Goal: Register for event/course

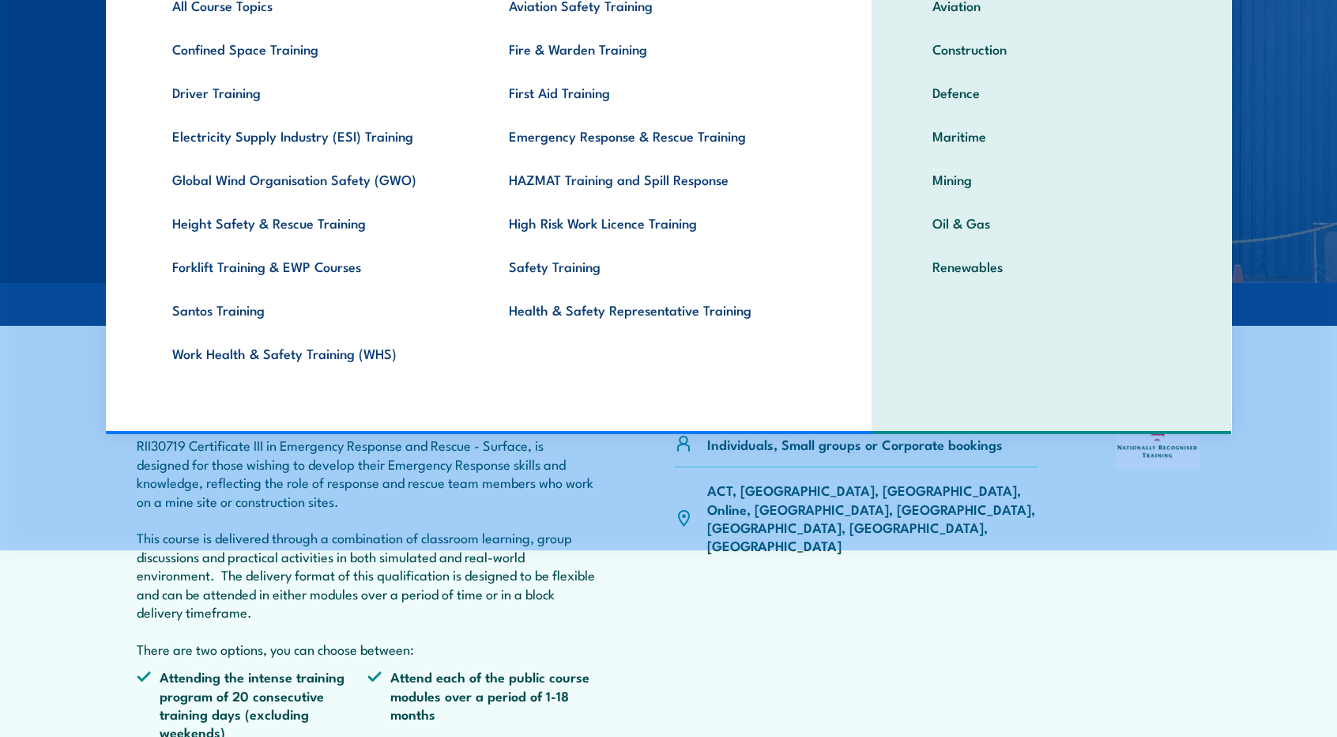
scroll to position [185, 0]
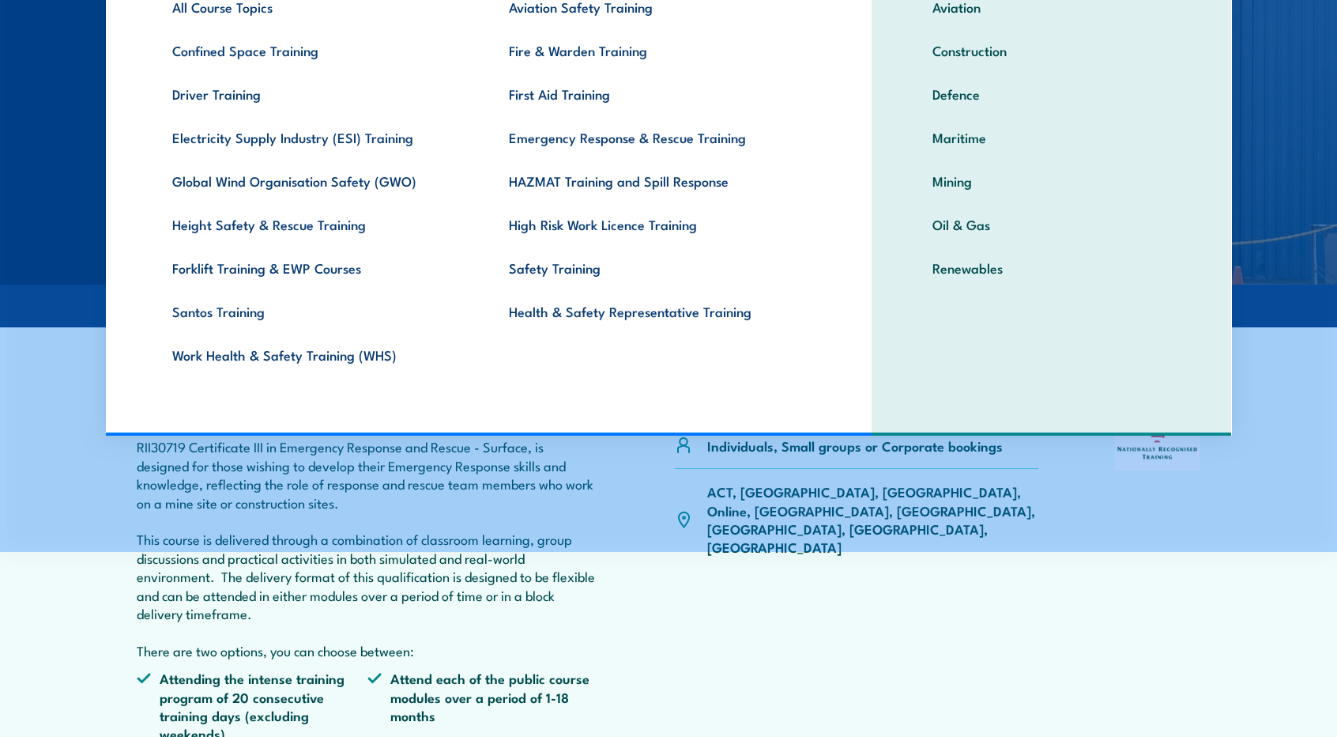
click at [658, 638] on div "Certificate III in Emergency Response and Rescue Individuals, Small groups or C…" at bounding box center [669, 572] width 1064 height 365
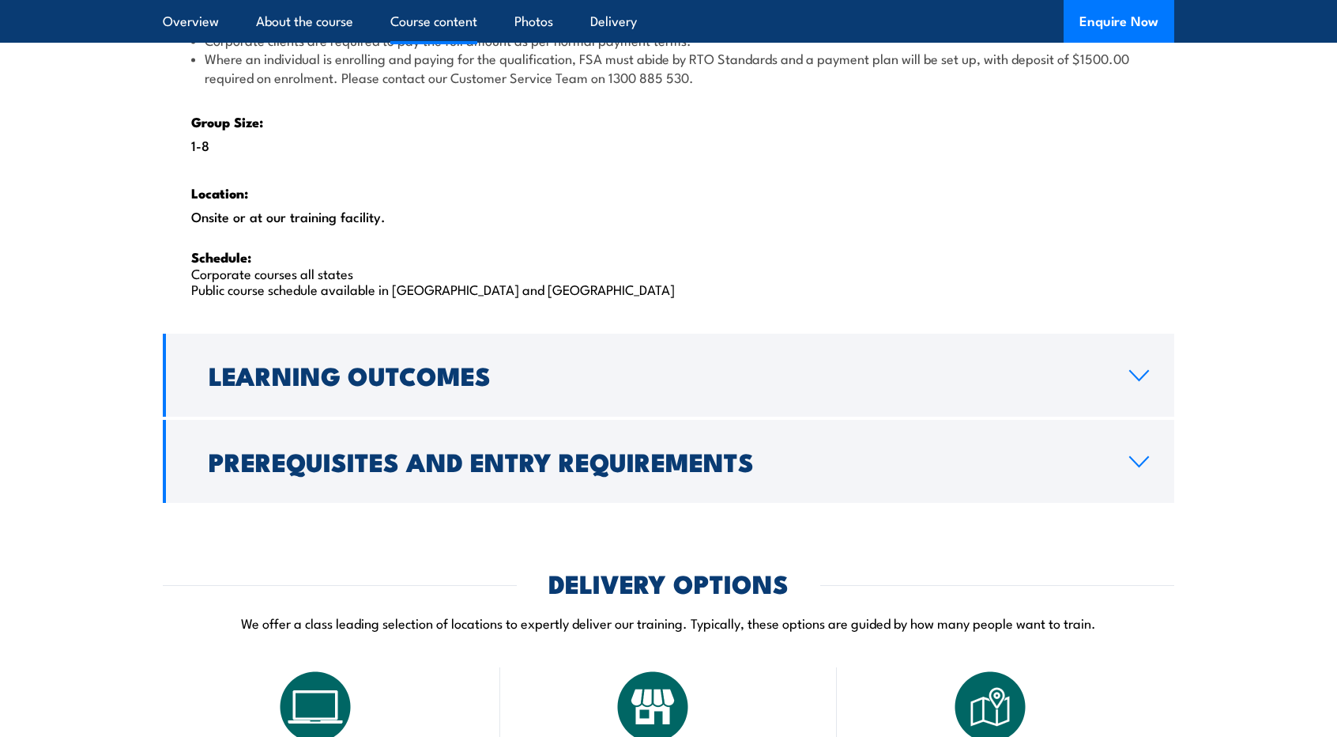
scroll to position [2535, 0]
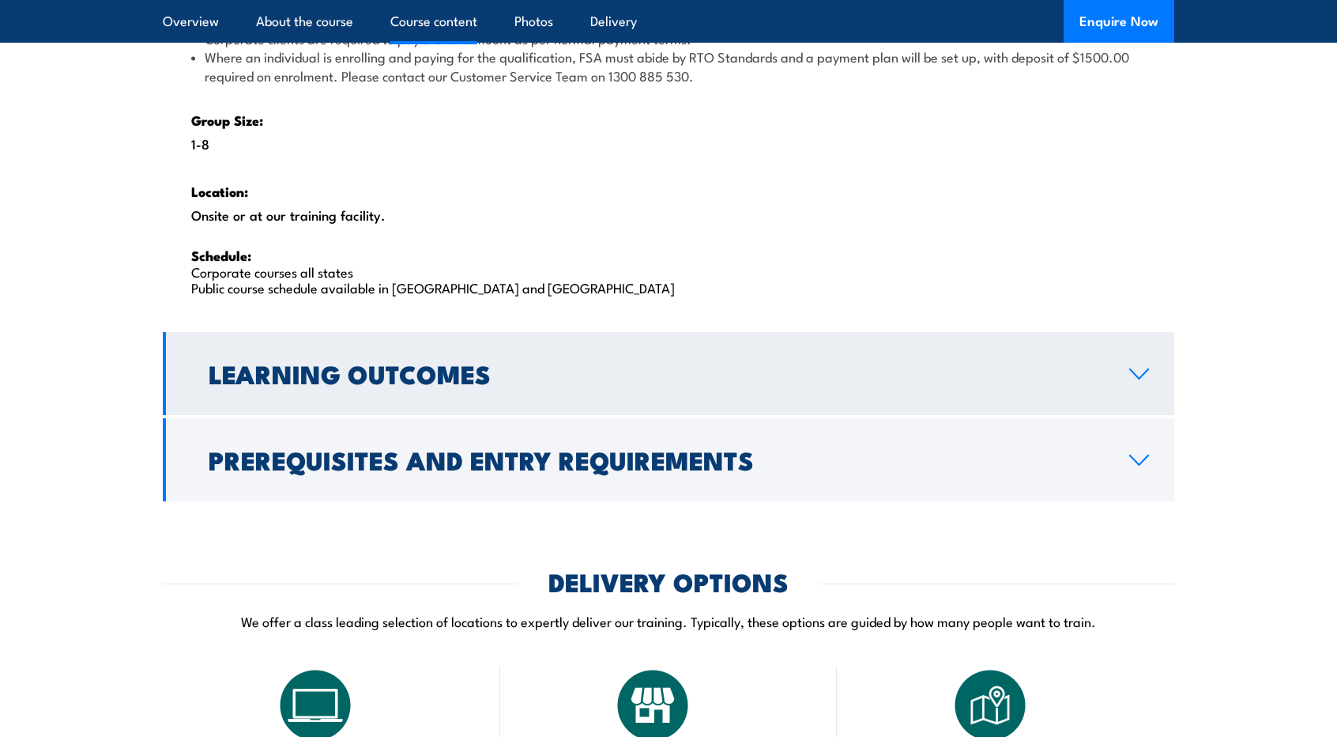
click at [678, 362] on h2 "Learning Outcomes" at bounding box center [656, 373] width 895 height 22
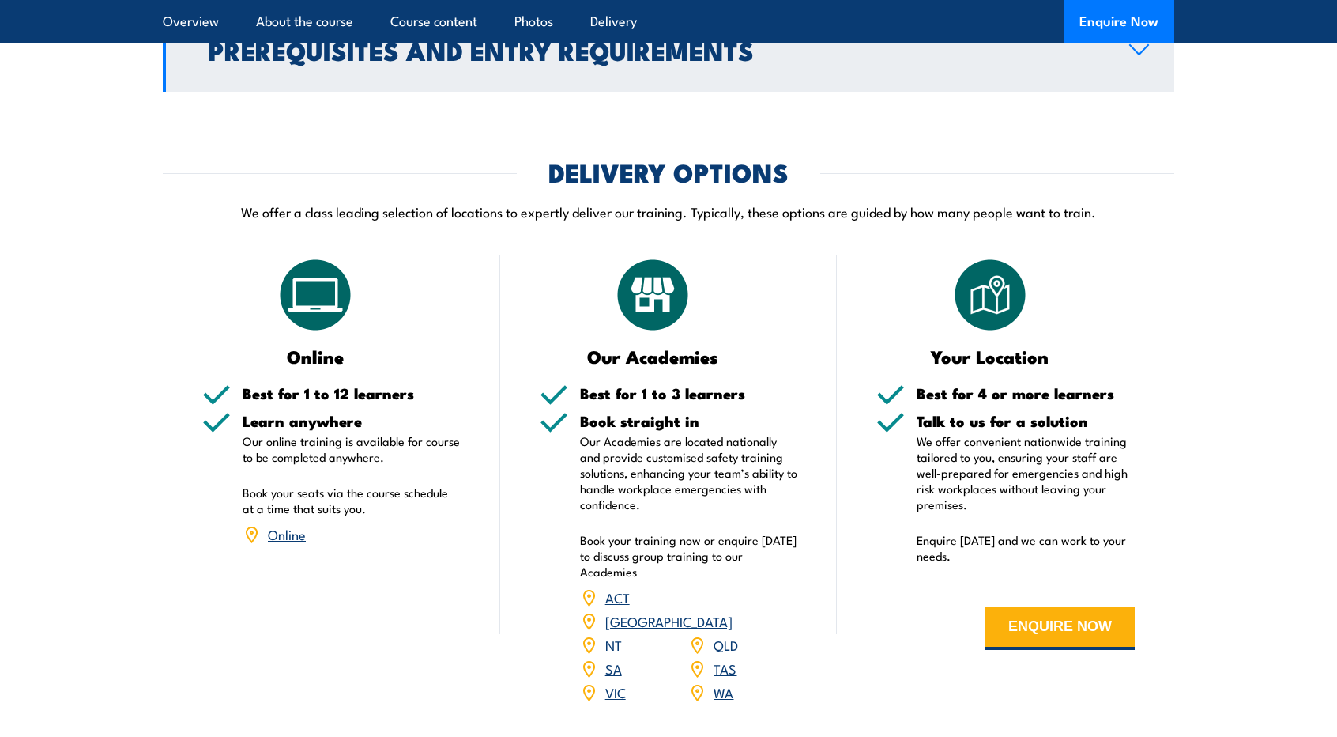
scroll to position [2134, 0]
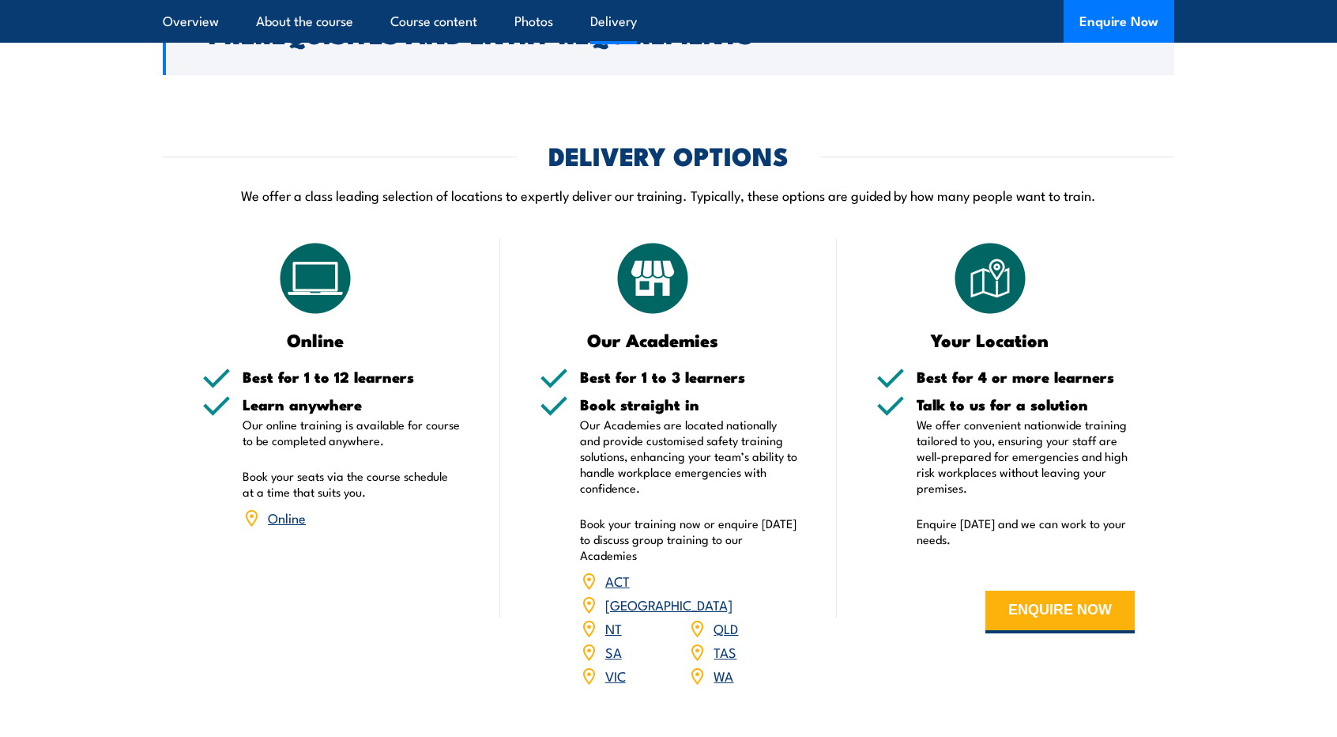
click at [612, 665] on link "VIC" at bounding box center [615, 674] width 21 height 19
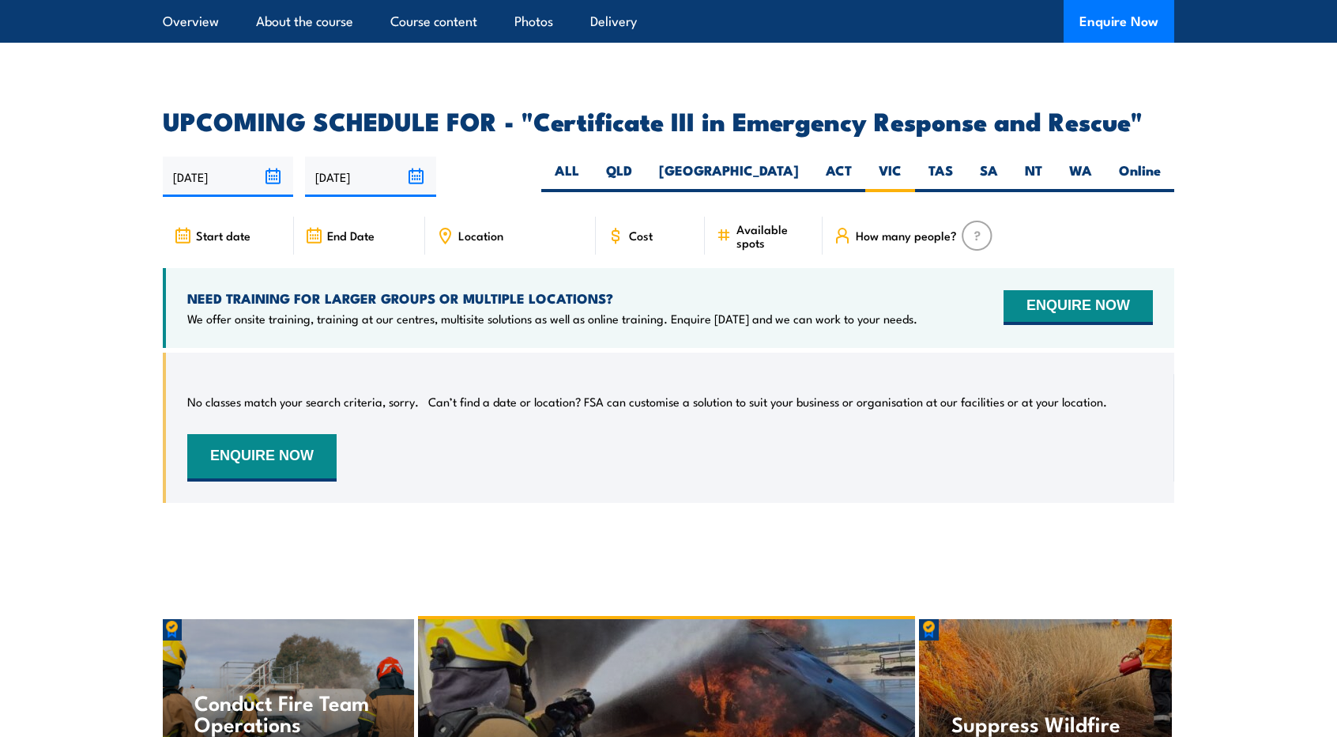
scroll to position [3601, 0]
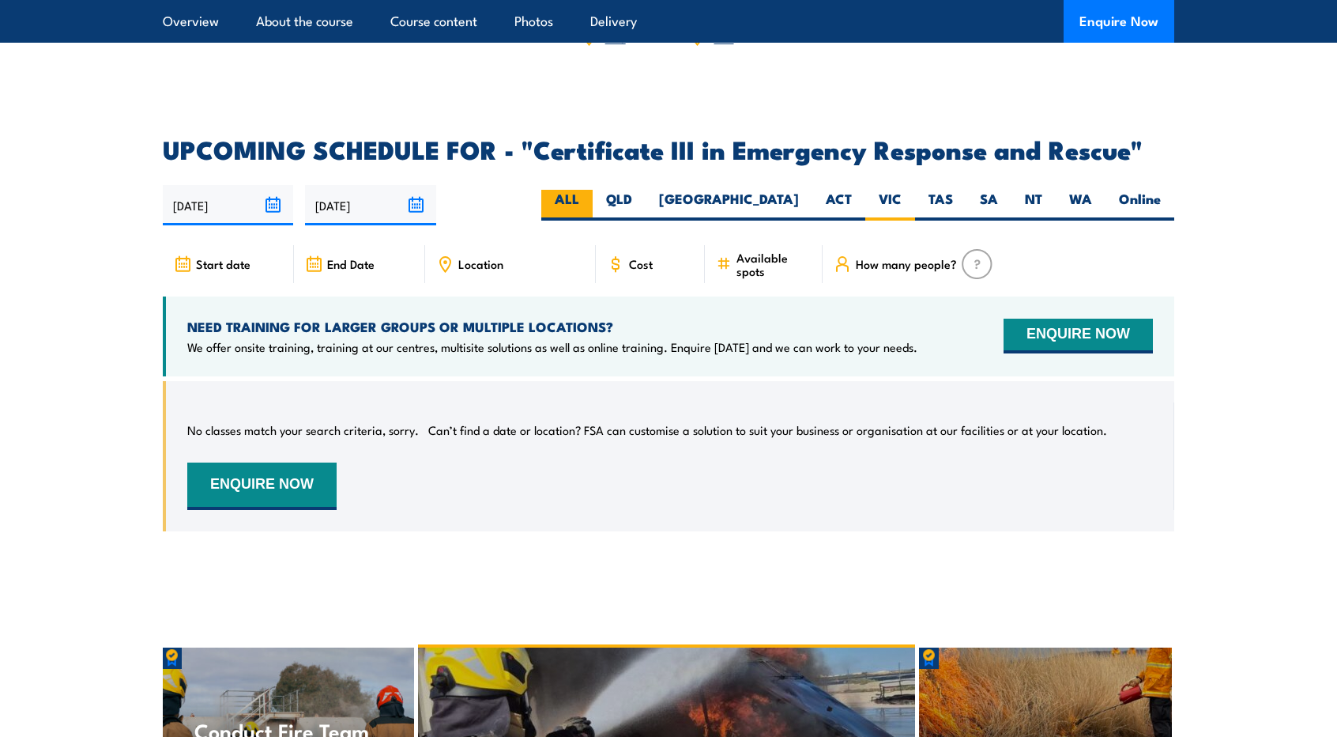
click at [593, 190] on label "ALL" at bounding box center [566, 205] width 51 height 31
click at [590, 190] on input "ALL" at bounding box center [584, 195] width 10 height 10
radio input "true"
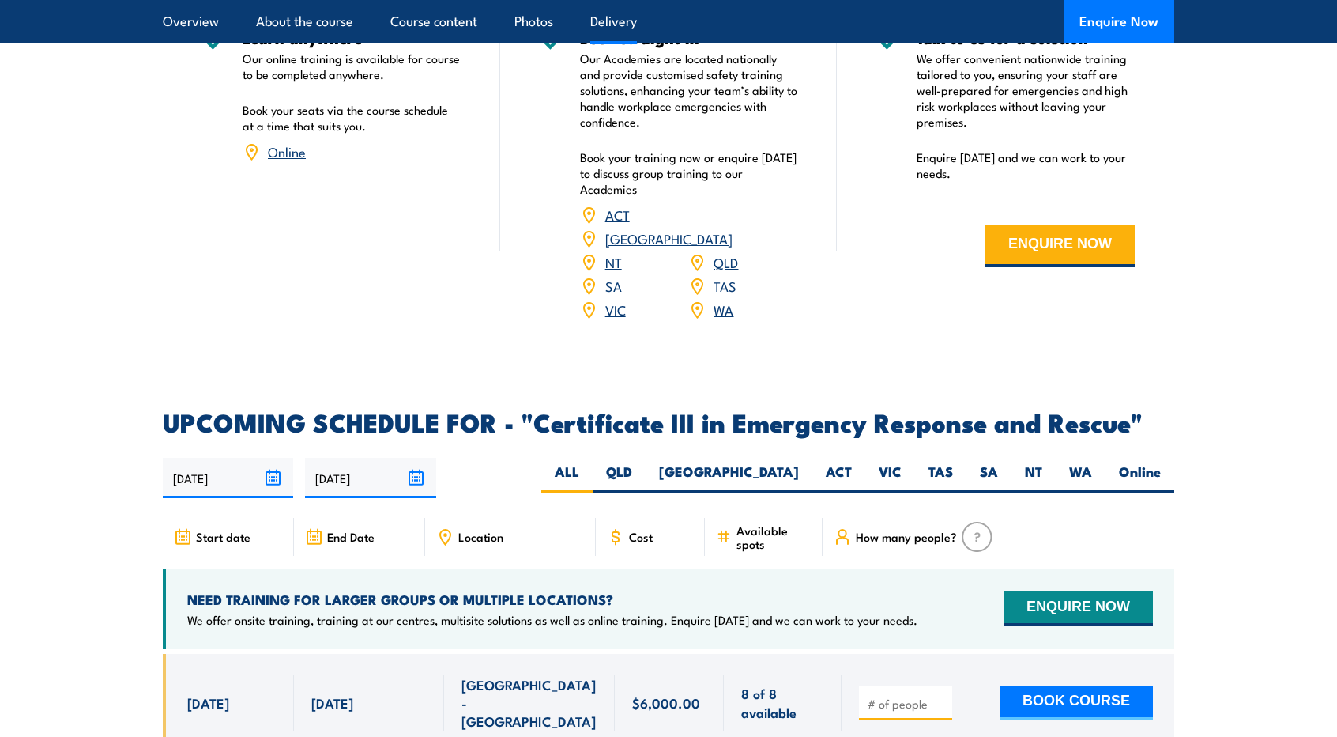
scroll to position [3327, 0]
